Goal: Find specific page/section: Find specific page/section

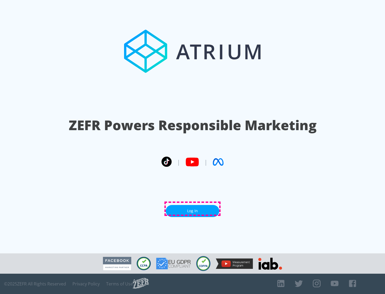
click at [192, 209] on link "Log In" at bounding box center [192, 211] width 53 height 12
